Goal: Task Accomplishment & Management: Manage account settings

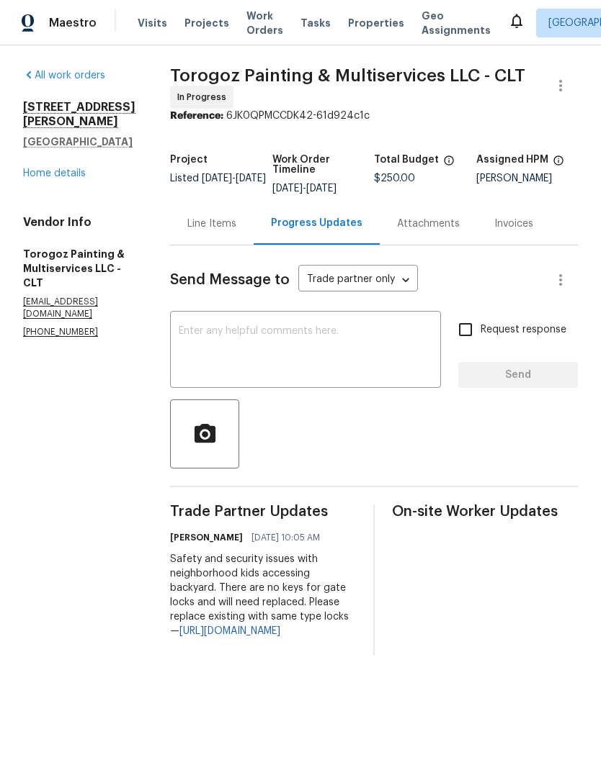
click at [236, 231] on div "Line Items" at bounding box center [211, 224] width 49 height 14
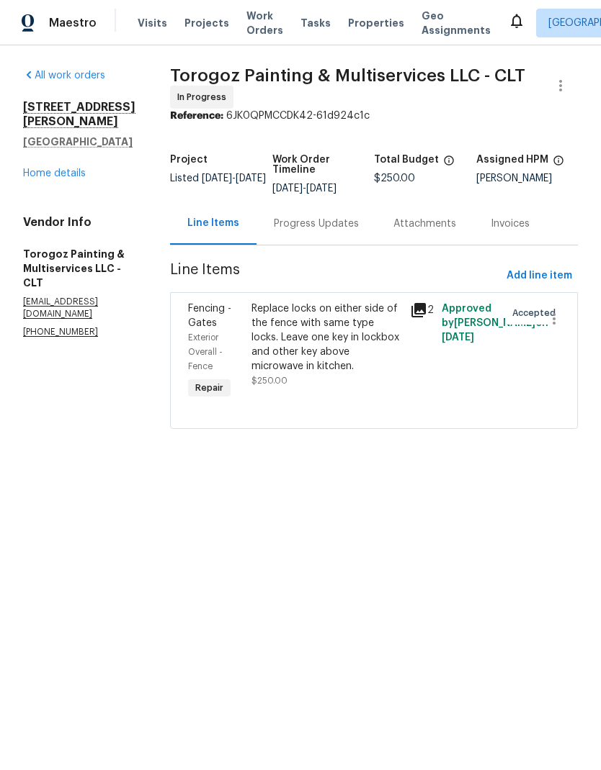
click at [231, 327] on span "Fencing - Gates" at bounding box center [209, 316] width 43 height 24
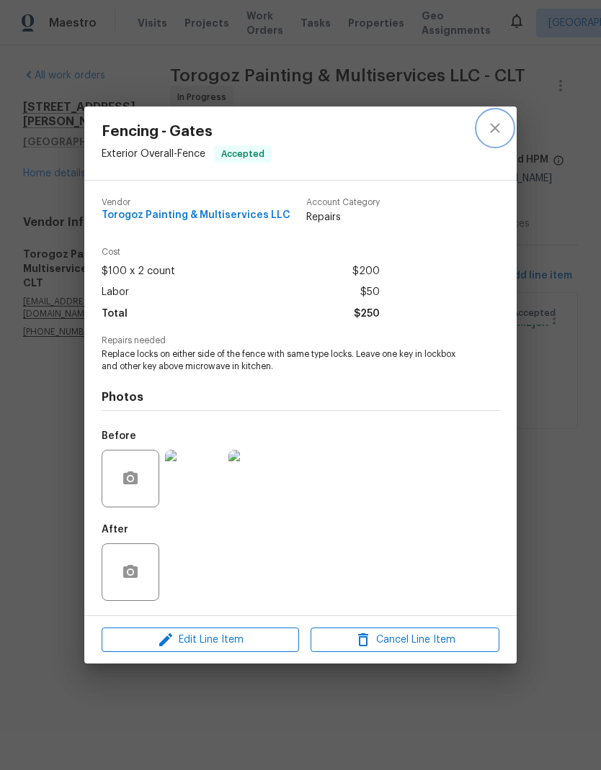
click at [505, 123] on button "close" at bounding box center [494, 128] width 35 height 35
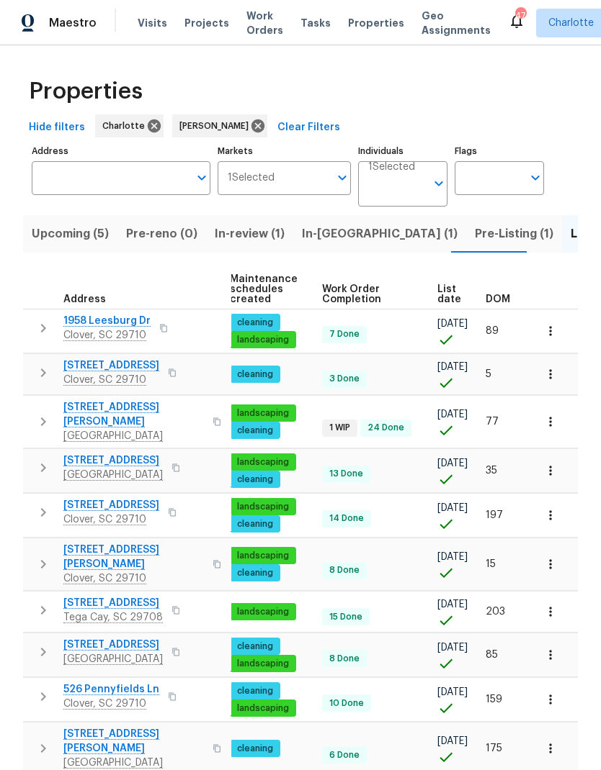
scroll to position [0, 210]
click at [501, 297] on span "DOM" at bounding box center [497, 299] width 24 height 10
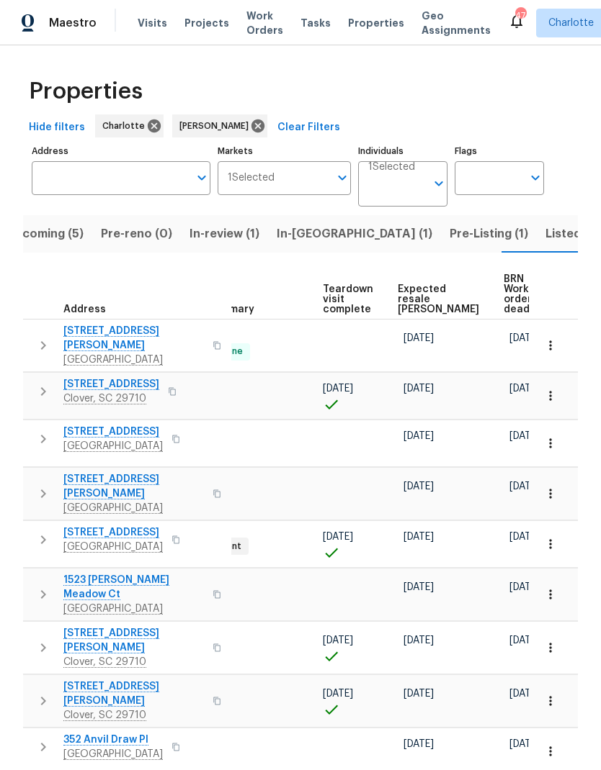
scroll to position [0, 289]
click at [423, 302] on span "Expected resale COE" at bounding box center [438, 299] width 81 height 30
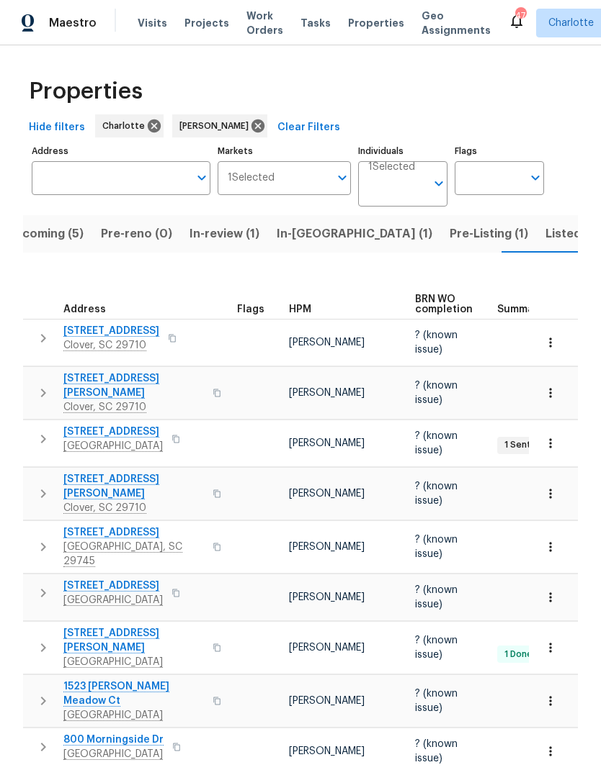
click at [310, 224] on span "In-reno (1)" at bounding box center [354, 234] width 156 height 20
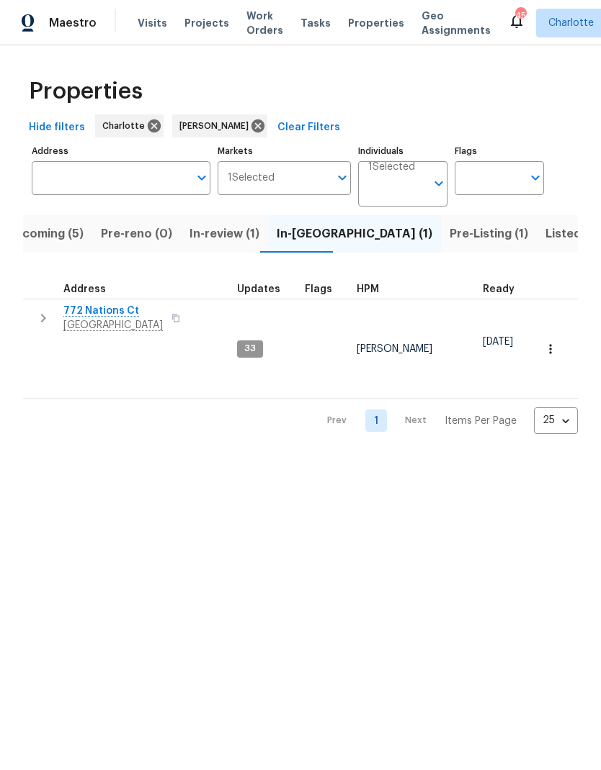
click at [545, 239] on span "Listed (22)" at bounding box center [575, 234] width 61 height 20
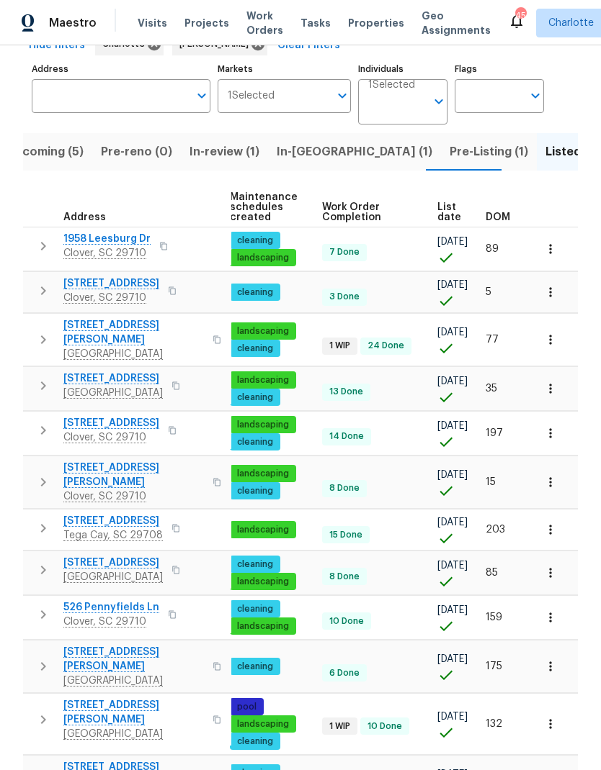
scroll to position [0, 210]
click at [509, 214] on span "DOM" at bounding box center [497, 217] width 24 height 10
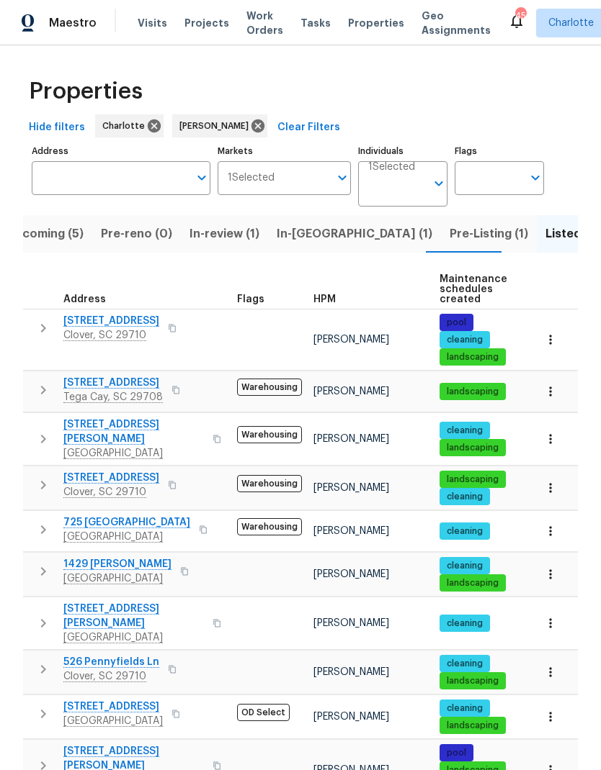
click at [554, 392] on icon "button" at bounding box center [550, 391] width 14 height 14
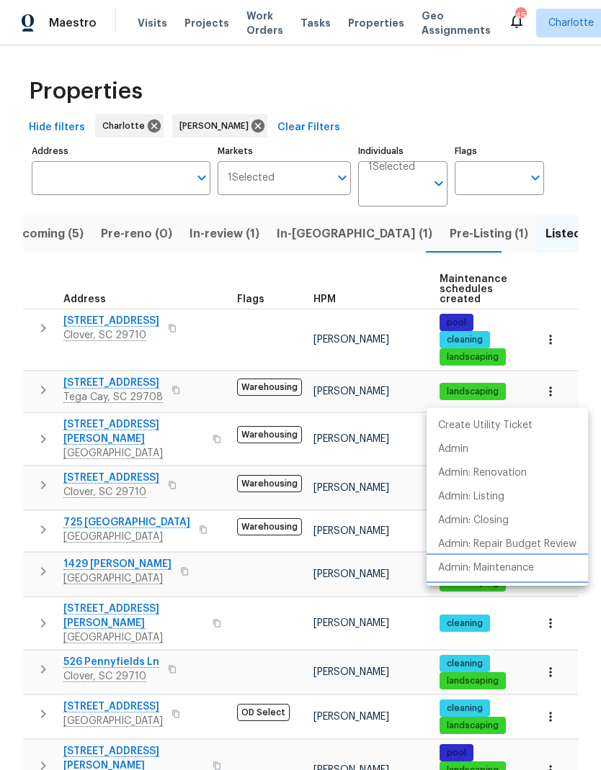
click at [540, 569] on li "Admin: Maintenance" at bounding box center [506, 569] width 161 height 24
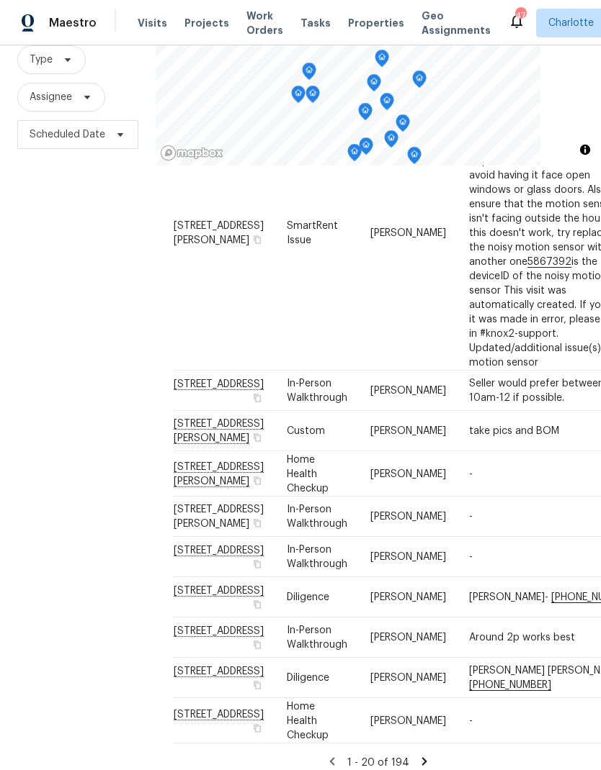
scroll to position [753, 0]
click at [418, 755] on icon at bounding box center [424, 761] width 13 height 13
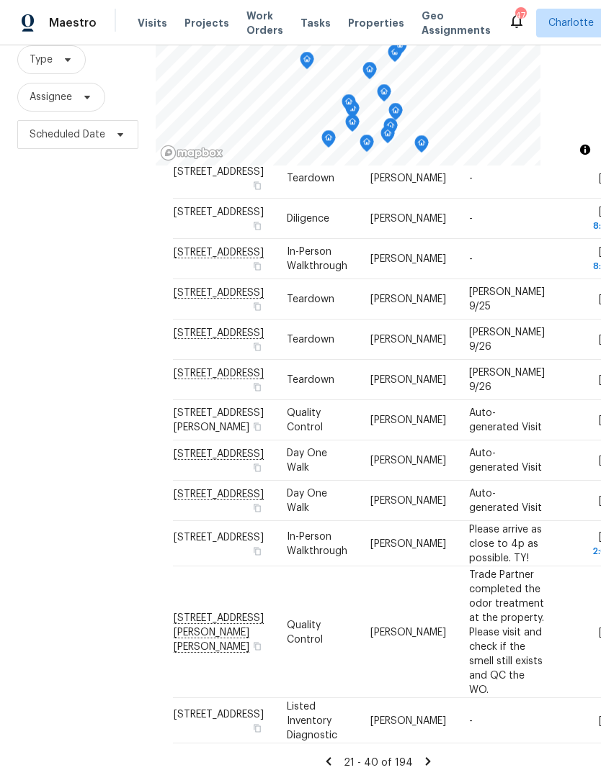
scroll to position [58, 0]
click at [428, 755] on icon at bounding box center [427, 761] width 13 height 13
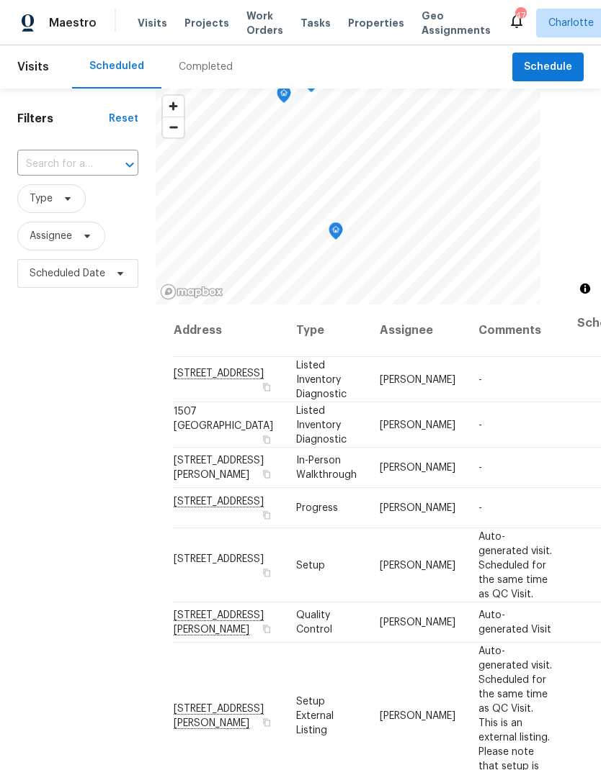
scroll to position [0, 0]
click at [255, 24] on span "Work Orders" at bounding box center [264, 23] width 37 height 29
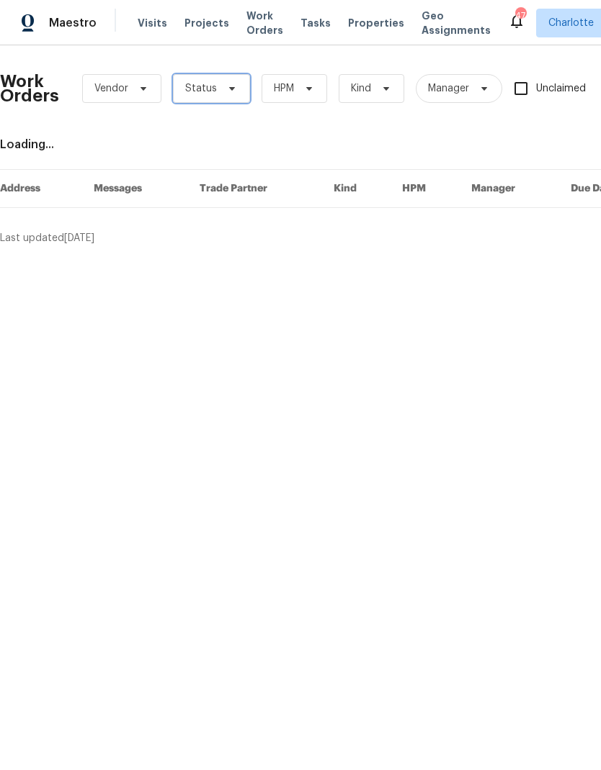
click at [207, 99] on span "Status" at bounding box center [211, 88] width 77 height 29
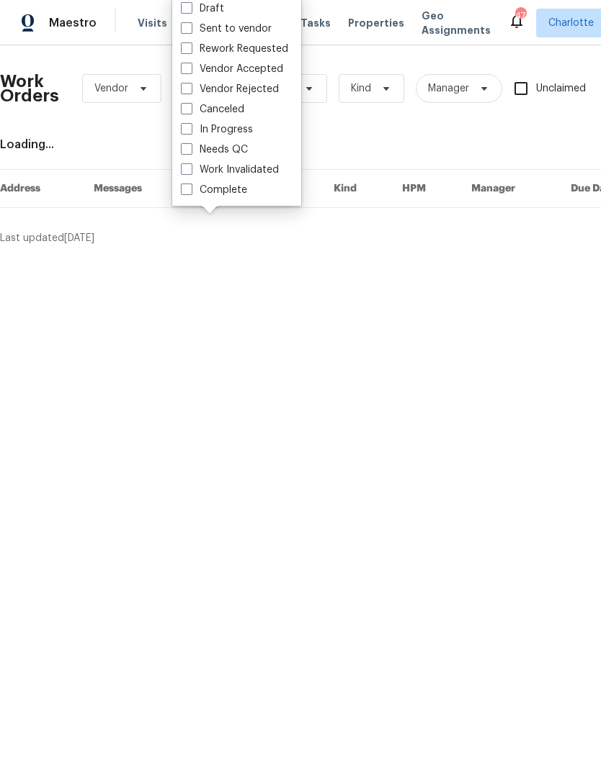
click at [186, 150] on span at bounding box center [187, 149] width 12 height 12
click at [186, 150] on input "Needs QC" at bounding box center [185, 147] width 9 height 9
checkbox input "true"
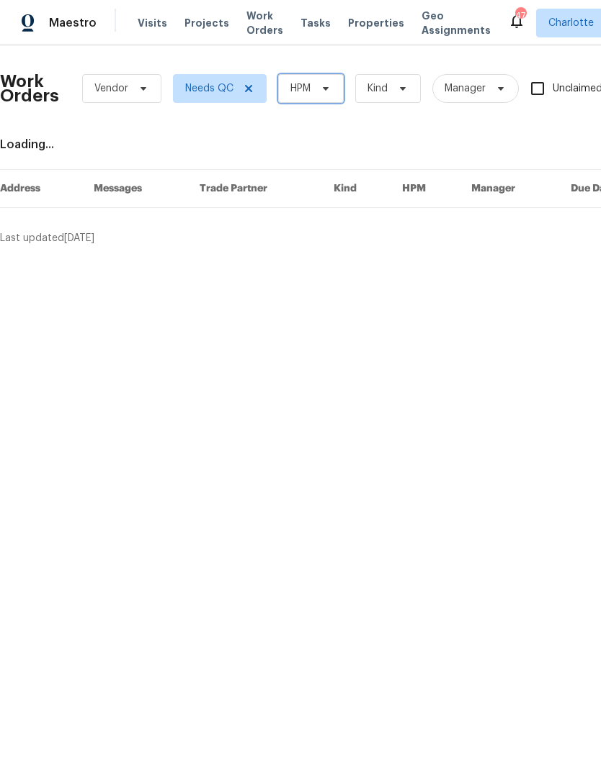
click at [321, 94] on span "HPM" at bounding box center [311, 88] width 66 height 29
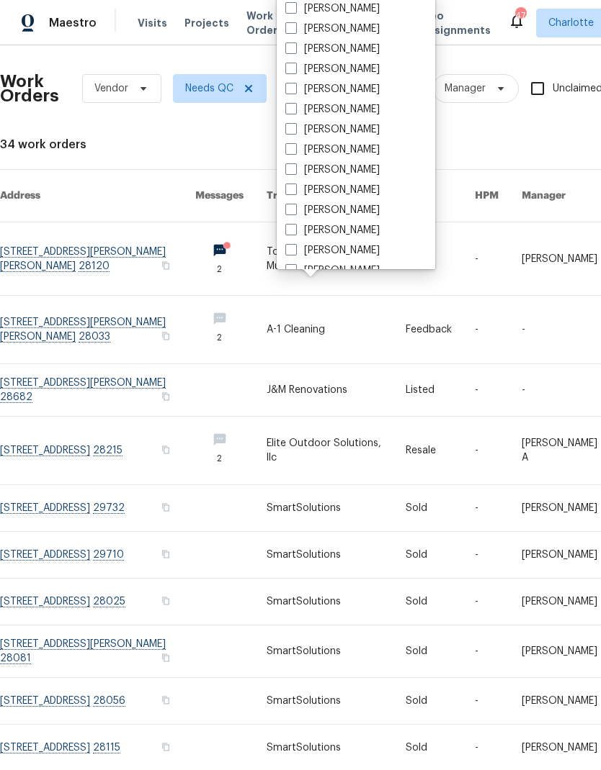
click at [356, 66] on div "[PERSON_NAME]" at bounding box center [356, 69] width 150 height 20
click at [300, 70] on label "[PERSON_NAME]" at bounding box center [332, 69] width 94 height 14
click at [294, 70] on input "[PERSON_NAME]" at bounding box center [289, 66] width 9 height 9
checkbox input "true"
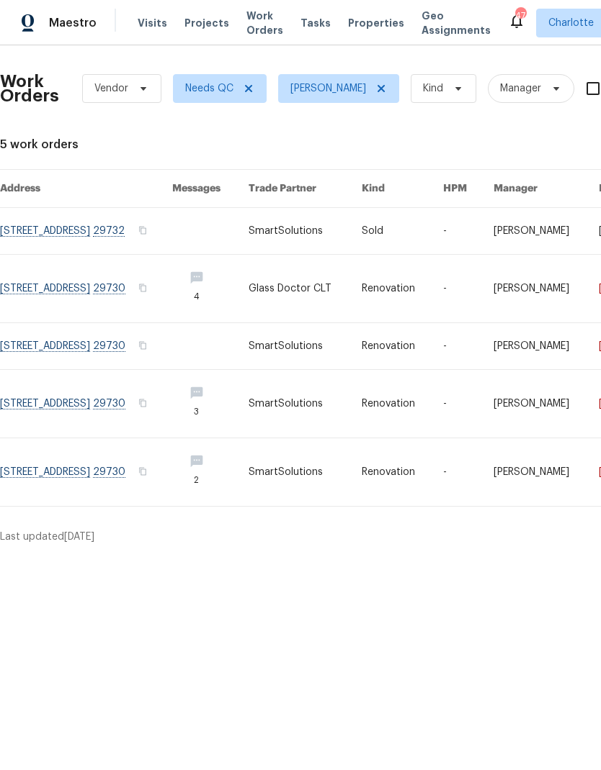
click at [19, 239] on link at bounding box center [86, 231] width 172 height 46
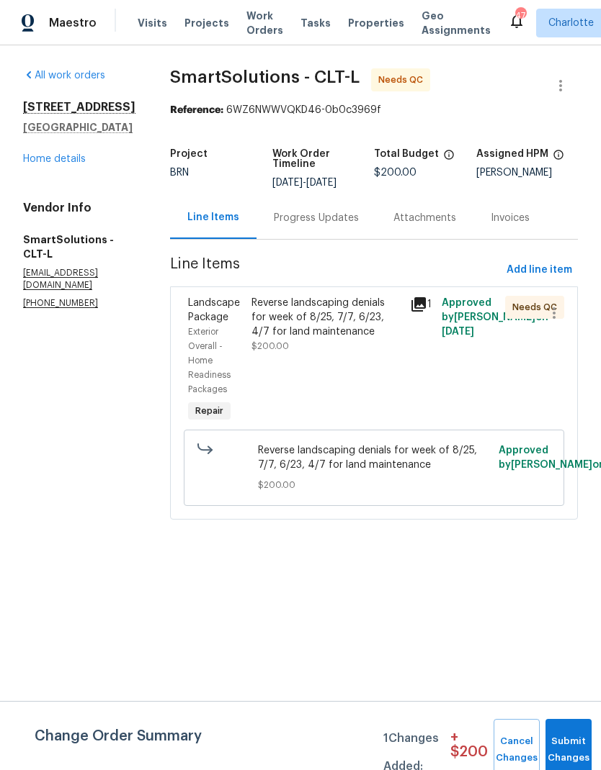
click at [30, 161] on link "Home details" at bounding box center [54, 159] width 63 height 10
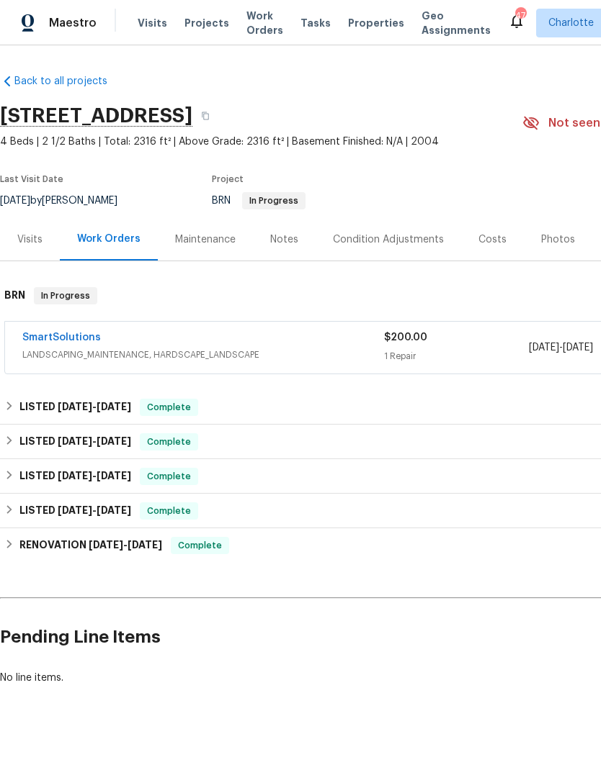
click at [140, 24] on span "Visits" at bounding box center [153, 23] width 30 height 14
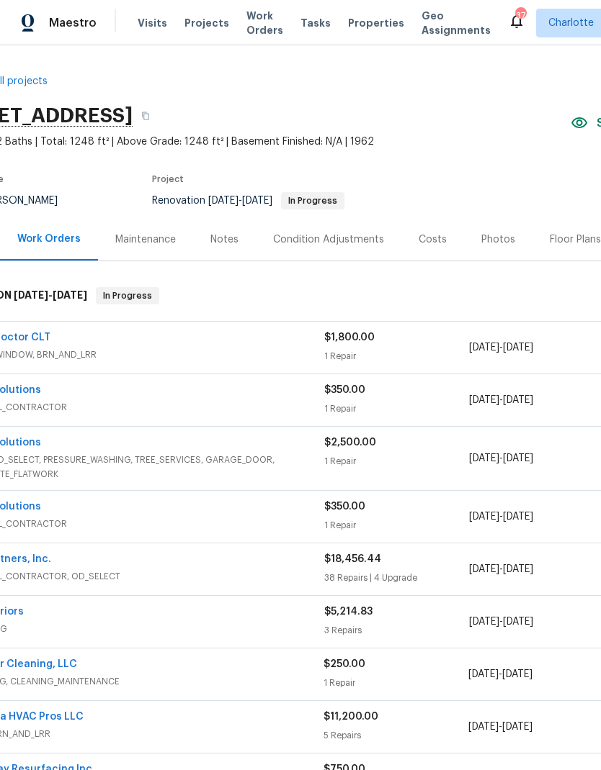
scroll to position [-1, 50]
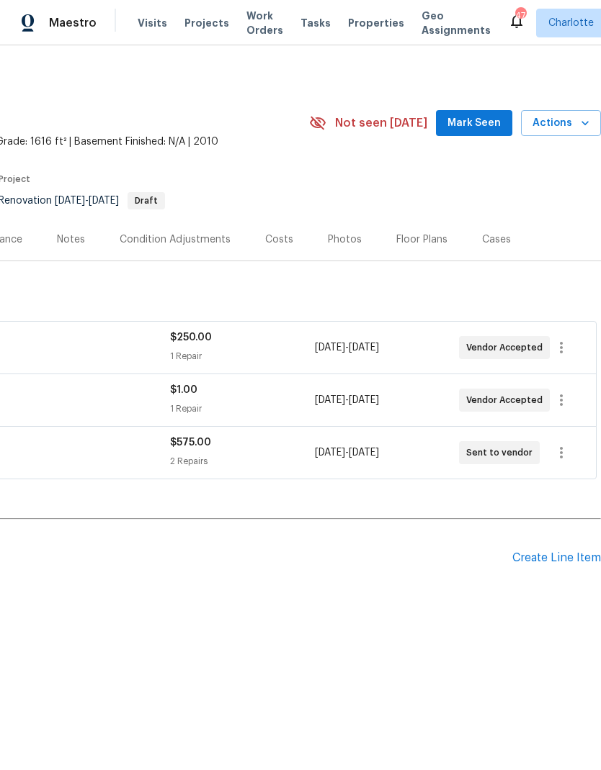
scroll to position [0, 213]
click at [489, 120] on span "Mark Seen" at bounding box center [473, 123] width 53 height 18
